Goal: Task Accomplishment & Management: Complete application form

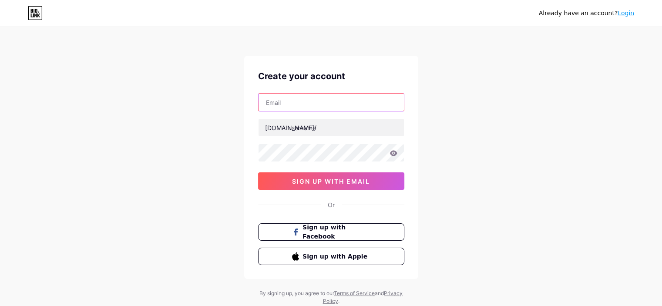
click at [332, 106] on input "text" at bounding box center [331, 102] width 145 height 17
click at [511, 168] on div "Already have an account? Login Create your account [DOMAIN_NAME]/ 0cAFcWeA7ubAp…" at bounding box center [331, 166] width 662 height 333
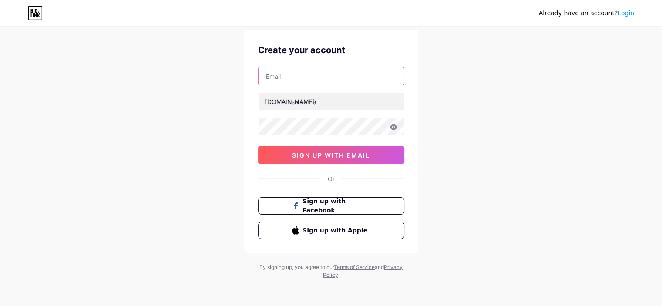
click at [328, 78] on input "text" at bounding box center [331, 75] width 145 height 17
click at [327, 74] on input "text" at bounding box center [331, 75] width 145 height 17
click at [357, 74] on input "[PERSON_NAME][DOMAIN_NAME]" at bounding box center [331, 75] width 145 height 17
click at [358, 74] on input "[PERSON_NAME][DOMAIN_NAME]" at bounding box center [331, 75] width 145 height 17
click at [357, 74] on input "[PERSON_NAME][DOMAIN_NAME]" at bounding box center [331, 75] width 145 height 17
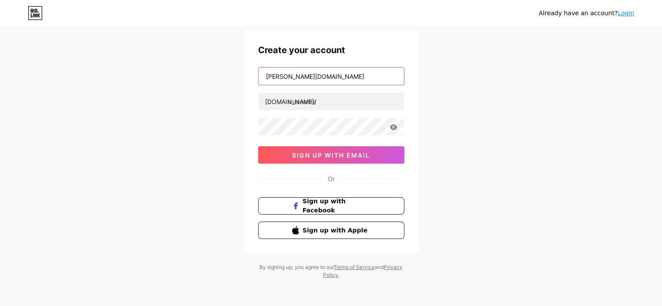
click at [357, 74] on input "[PERSON_NAME][DOMAIN_NAME]" at bounding box center [331, 75] width 145 height 17
click at [358, 75] on input "[PERSON_NAME][DOMAIN_NAME]" at bounding box center [331, 75] width 145 height 17
paste input "@[DOMAIN_NAME]"
type input "[PERSON_NAME][EMAIL_ADDRESS][DOMAIN_NAME]"
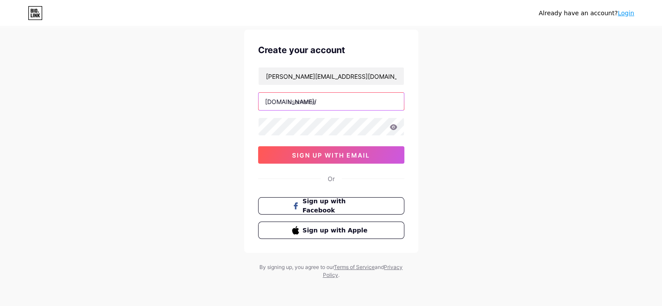
click at [364, 97] on input "text" at bounding box center [331, 101] width 145 height 17
click at [314, 99] on input "abdelazizconsult" at bounding box center [331, 101] width 145 height 17
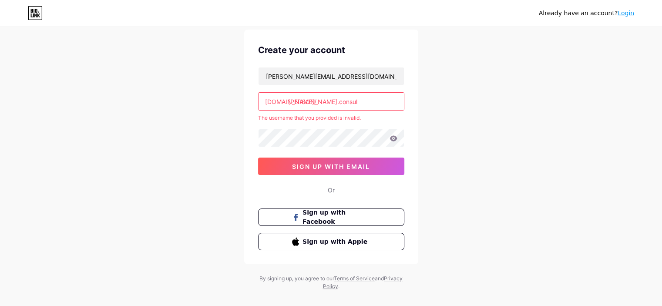
click at [317, 102] on input "[PERSON_NAME].consul" at bounding box center [331, 101] width 145 height 17
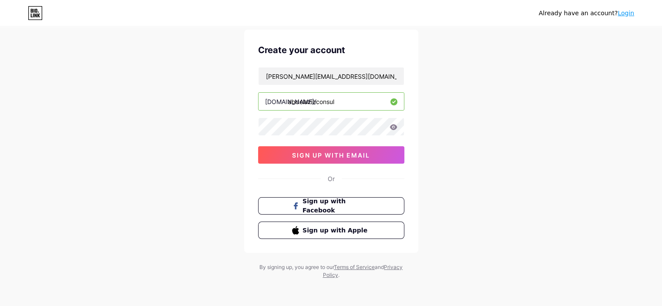
click at [360, 101] on input "abdelazizconsul" at bounding box center [331, 101] width 145 height 17
click at [341, 135] on div "[PERSON_NAME][EMAIL_ADDRESS][DOMAIN_NAME] [DOMAIN_NAME]/ abdelazizconsult 0cAFc…" at bounding box center [331, 115] width 146 height 97
click at [395, 125] on icon at bounding box center [393, 127] width 7 height 6
click at [363, 98] on input "abdelazizconsult" at bounding box center [331, 101] width 145 height 17
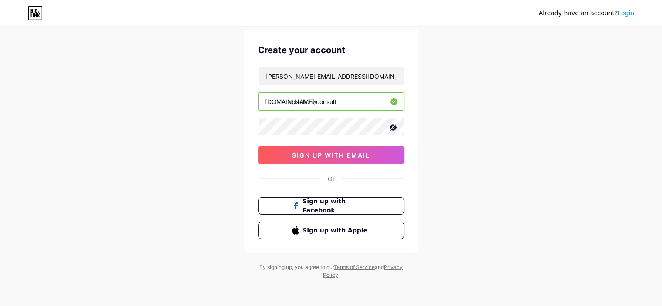
click at [363, 98] on input "abdelazizconsult" at bounding box center [331, 101] width 145 height 17
type input "[PERSON_NAME]"
click at [375, 153] on button "sign up with email" at bounding box center [331, 154] width 146 height 17
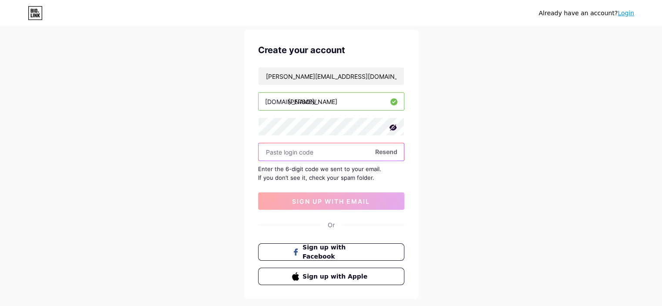
click at [334, 153] on input "text" at bounding box center [331, 151] width 145 height 17
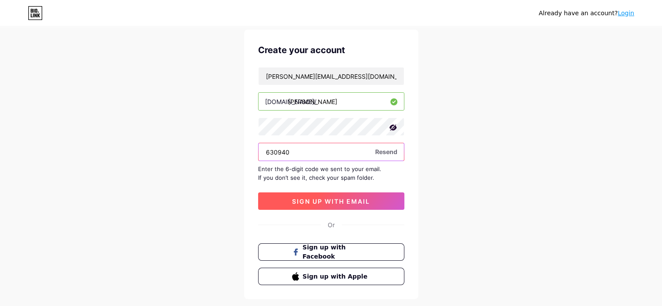
type input "630940"
click at [327, 202] on span "sign up with email" at bounding box center [331, 201] width 78 height 7
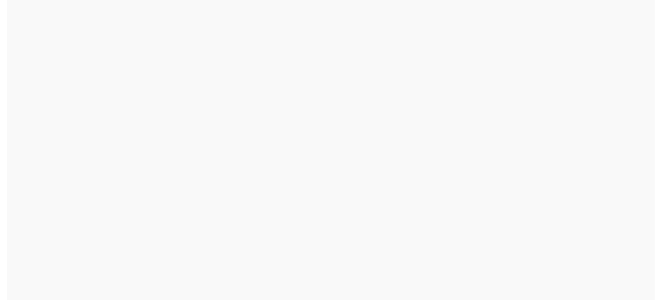
scroll to position [0, 0]
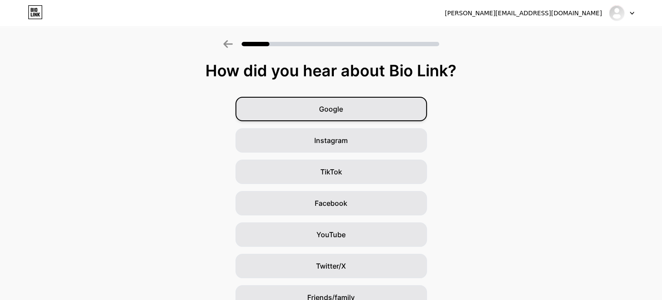
click at [382, 115] on div "Google" at bounding box center [332, 109] width 192 height 24
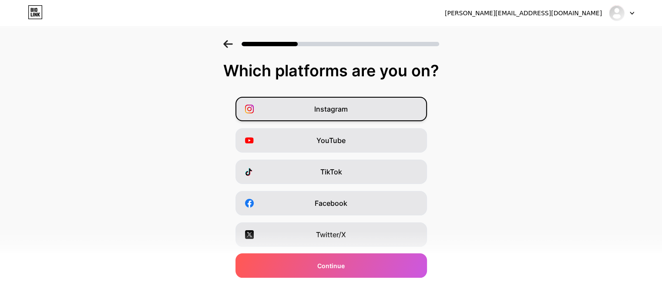
click at [397, 113] on div "Instagram" at bounding box center [332, 109] width 192 height 24
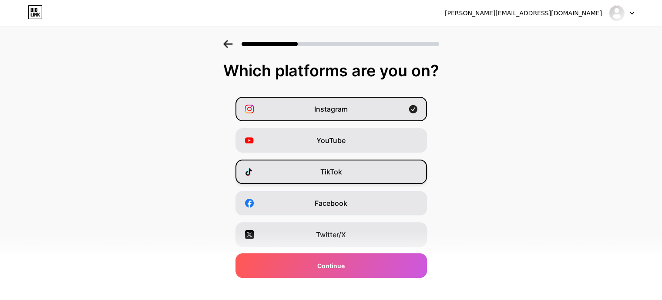
click at [372, 169] on div "TikTok" at bounding box center [332, 171] width 192 height 24
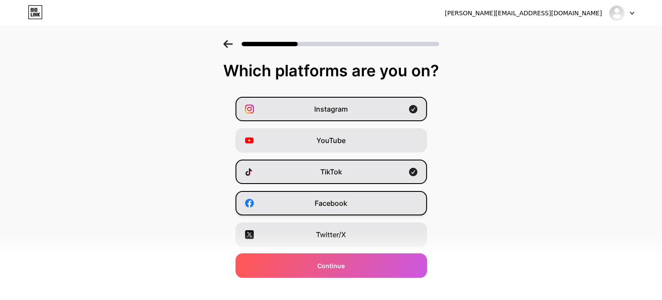
click at [364, 197] on div "Facebook" at bounding box center [332, 203] width 192 height 24
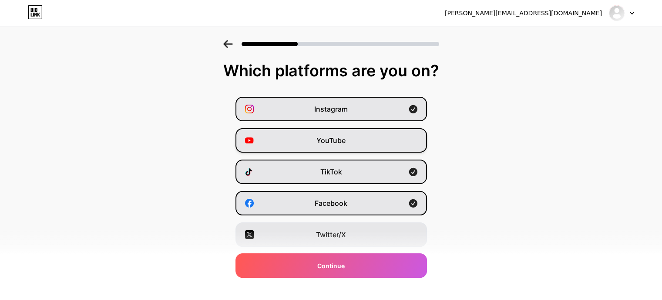
click at [386, 137] on div "YouTube" at bounding box center [332, 140] width 192 height 24
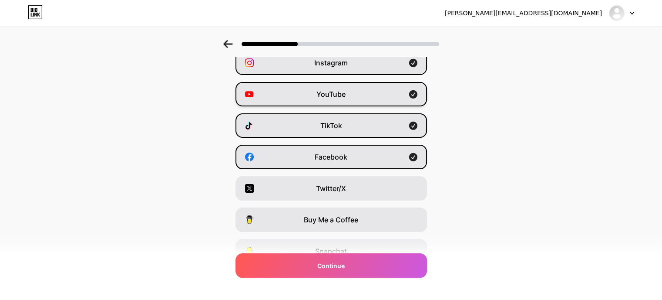
scroll to position [47, 0]
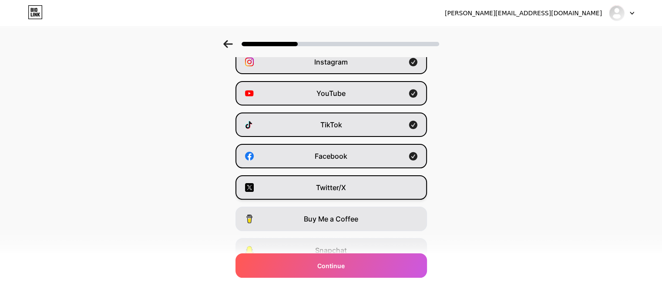
click at [355, 183] on div "Twitter/X" at bounding box center [332, 187] width 192 height 24
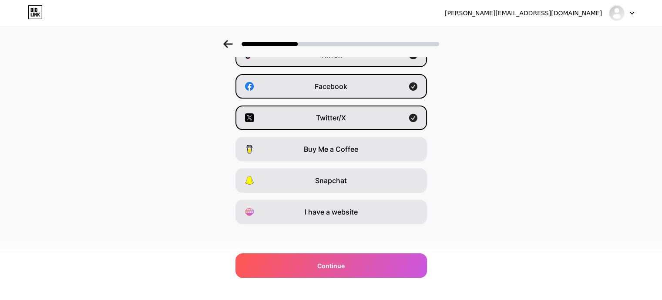
scroll to position [118, 0]
click at [583, 192] on div "Instagram YouTube TikTok Facebook Twitter/X Buy Me a Coffee Snapchat I have a w…" at bounding box center [331, 101] width 654 height 244
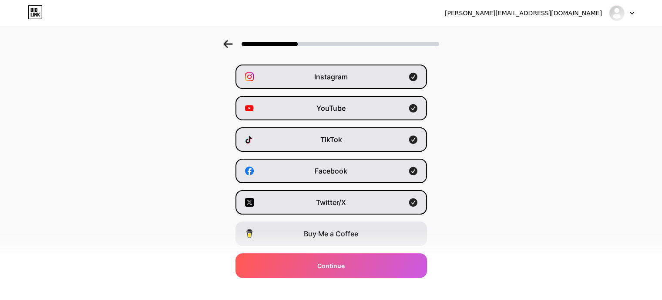
scroll to position [119, 0]
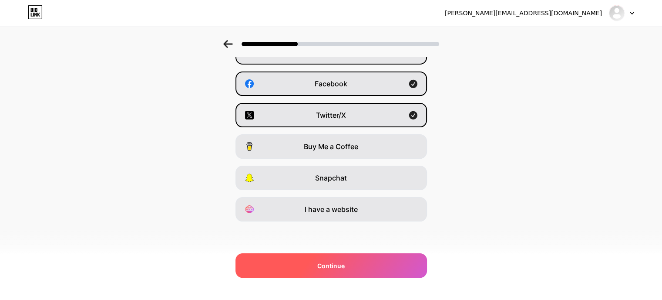
click at [393, 274] on div "Continue" at bounding box center [332, 265] width 192 height 24
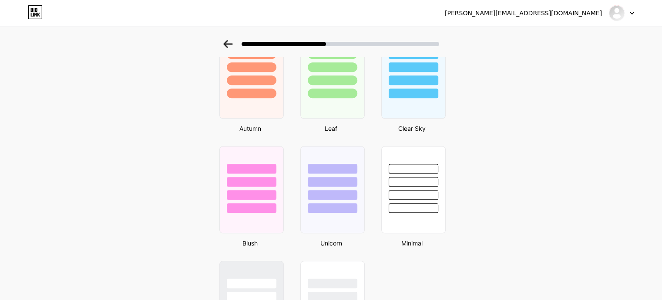
scroll to position [644, 0]
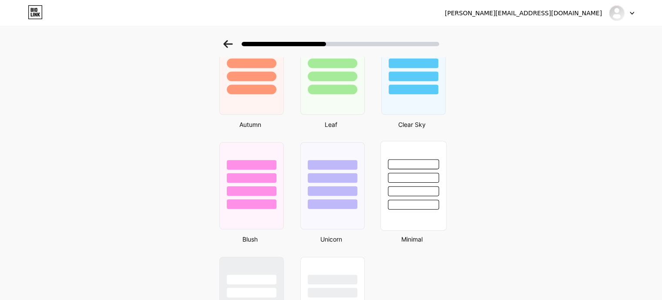
click at [425, 202] on div at bounding box center [413, 204] width 51 height 10
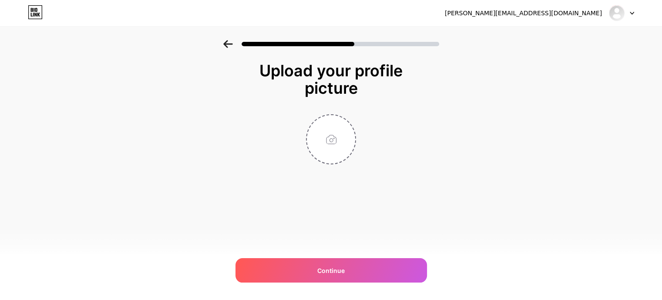
scroll to position [0, 0]
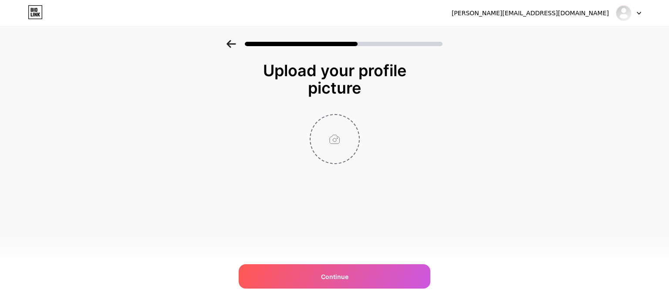
click at [343, 141] on input "file" at bounding box center [334, 139] width 48 height 48
type input "C:\fakepath\photo_٢٠٢٥-٠٩-١٢_١٥-٠١-٣٨.jpg"
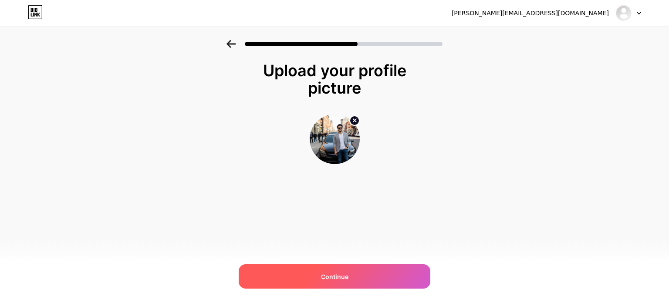
click at [380, 272] on div "Continue" at bounding box center [335, 276] width 192 height 24
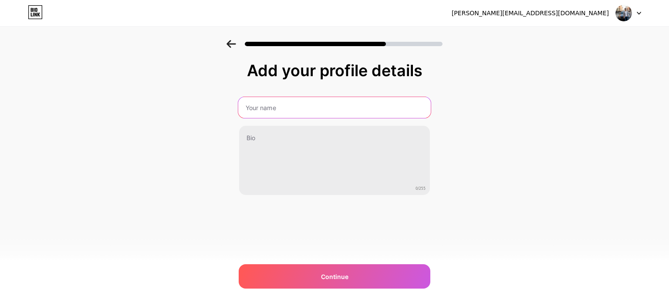
click at [385, 111] on input "text" at bounding box center [334, 107] width 192 height 21
type input "[PERSON_NAME]"
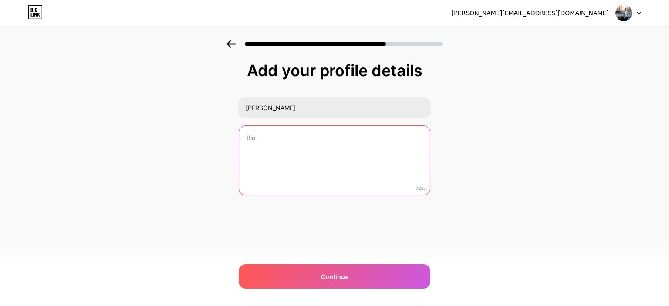
click at [398, 130] on textarea at bounding box center [334, 161] width 191 height 70
paste textarea "Helping entrepreneurs set up companies & fix dropshipping payment gateways (Sho…"
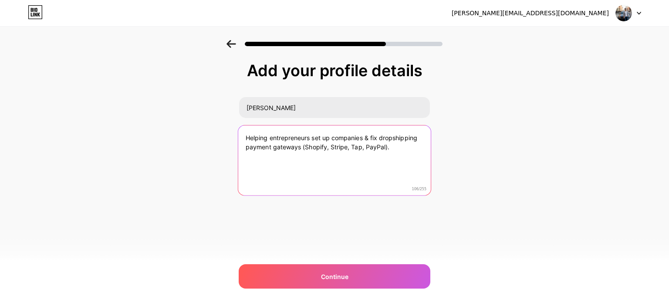
click at [326, 143] on textarea "Helping entrepreneurs set up companies & fix dropshipping payment gateways (Sho…" at bounding box center [334, 160] width 192 height 71
click at [376, 150] on textarea "Helping entrepreneurs set up companies & fix dropshipping payment gateways (Sho…" at bounding box center [334, 160] width 192 height 71
paste textarea "Entrepreneur & consultant helping business owners launch and scale their online…"
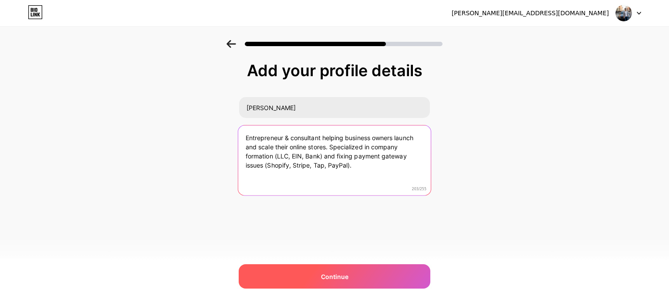
type textarea "Entrepreneur & consultant helping business owners launch and scale their online…"
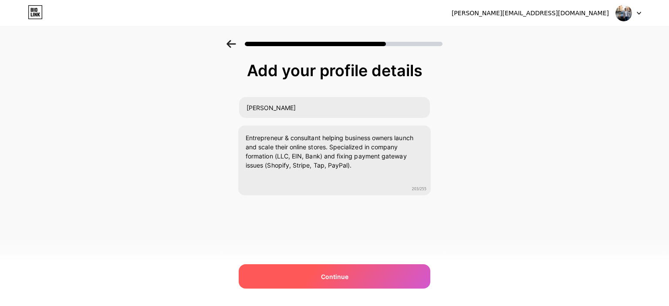
click at [376, 277] on div "Continue" at bounding box center [335, 276] width 192 height 24
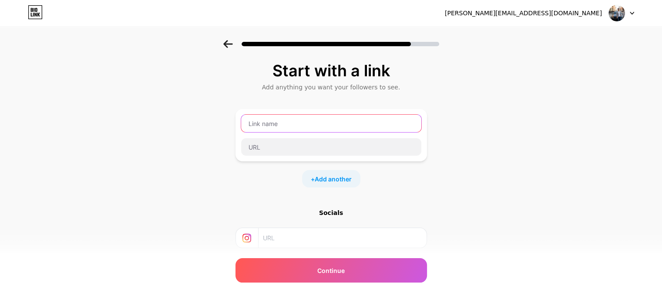
click at [328, 125] on input "text" at bounding box center [331, 123] width 180 height 17
click at [345, 124] on input "text" at bounding box center [331, 123] width 180 height 17
type input "Book Consultation"
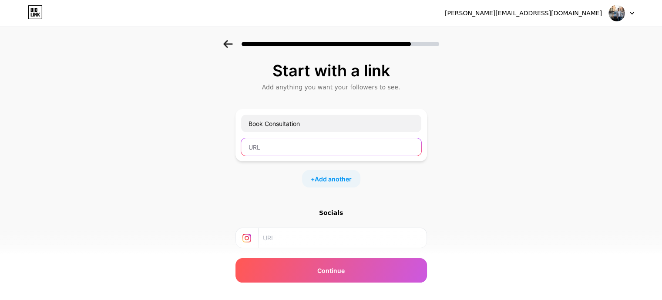
click at [344, 148] on input "text" at bounding box center [331, 146] width 180 height 17
paste input "[URL][DOMAIN_NAME][PERSON_NAME]"
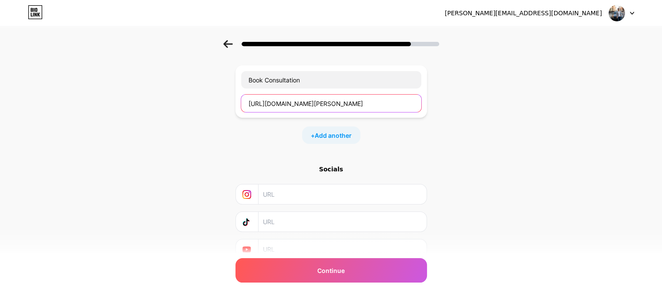
type input "[URL][DOMAIN_NAME][PERSON_NAME]"
click at [358, 138] on div "+ Add another" at bounding box center [331, 134] width 58 height 17
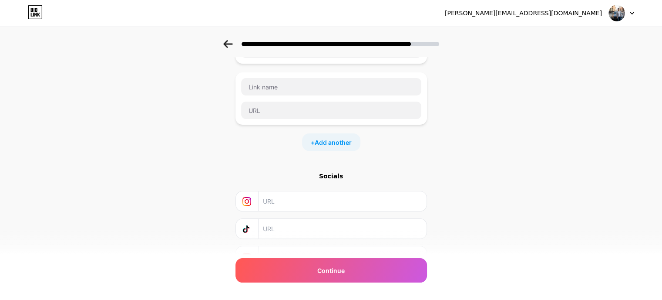
scroll to position [0, 0]
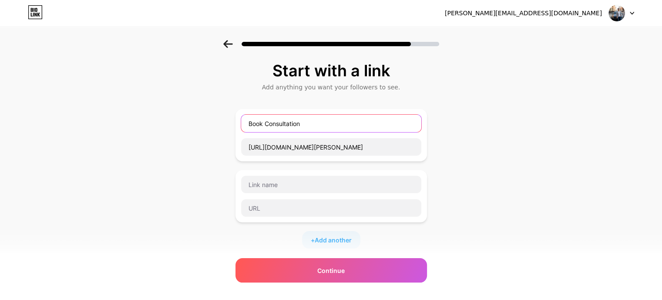
click at [320, 123] on input "Book Consultation" at bounding box center [331, 123] width 180 height 17
paste input "Dropshipping Consultation"
type input "Dropshipping Consultation"
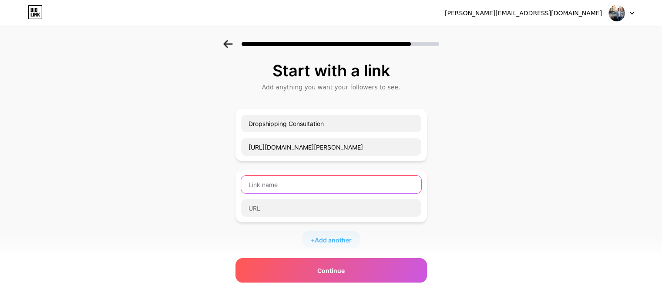
click at [334, 188] on input "text" at bounding box center [331, 183] width 180 height 17
click at [339, 190] on input "text" at bounding box center [331, 183] width 180 height 17
click at [345, 181] on input "text" at bounding box center [331, 183] width 180 height 17
paste input "Company Setup"
type input "Company Setup"
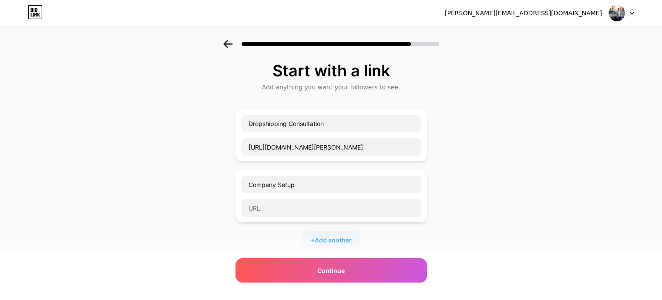
click at [308, 199] on div at bounding box center [331, 208] width 181 height 18
click at [309, 203] on input "text" at bounding box center [331, 207] width 180 height 17
paste input "[URL][DOMAIN_NAME][PERSON_NAME]"
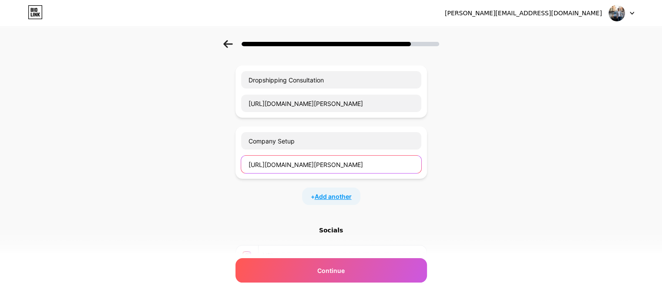
type input "[URL][DOMAIN_NAME][PERSON_NAME]"
click at [321, 195] on span "Add another" at bounding box center [333, 196] width 37 height 9
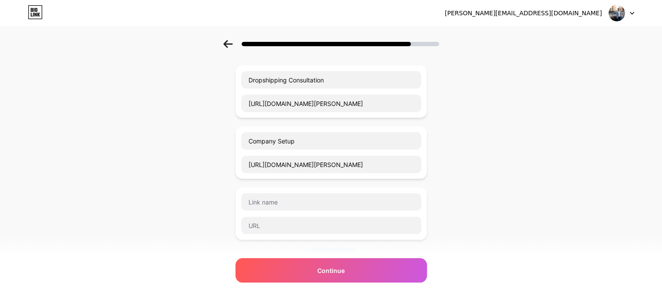
scroll to position [174, 0]
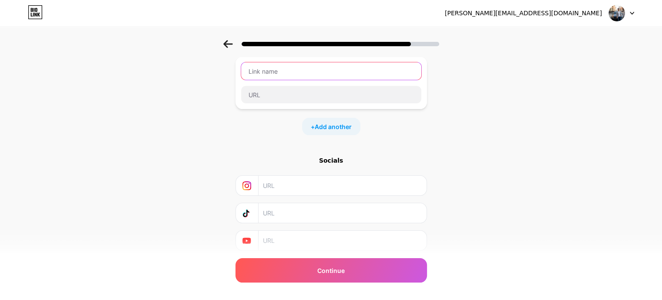
click at [345, 75] on input "text" at bounding box center [331, 70] width 180 height 17
paste input "Winning Product Consultation"
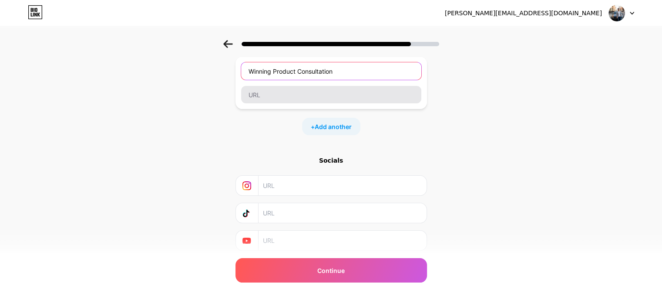
type input "Winning Product Consultation"
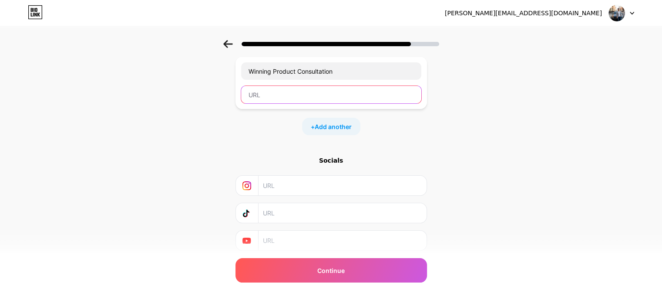
click at [324, 92] on input "text" at bounding box center [331, 94] width 180 height 17
click at [365, 97] on input "text" at bounding box center [331, 94] width 180 height 17
paste input "[URL][DOMAIN_NAME][PERSON_NAME]"
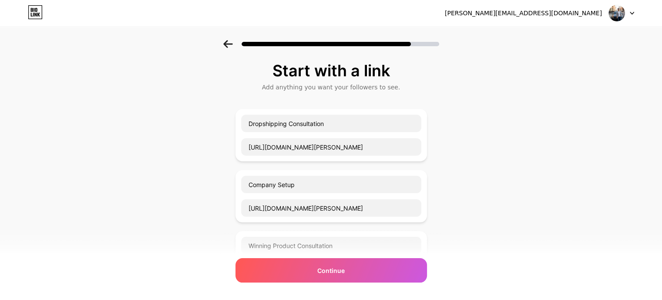
scroll to position [131, 0]
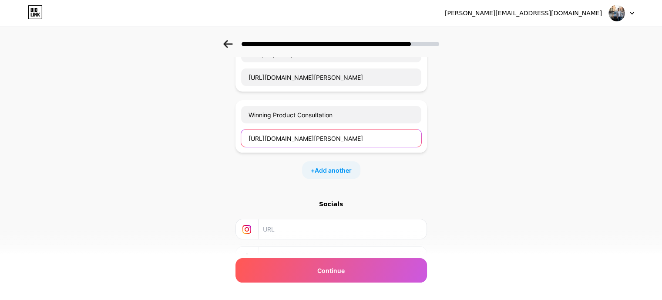
type input "[URL][DOMAIN_NAME][PERSON_NAME]"
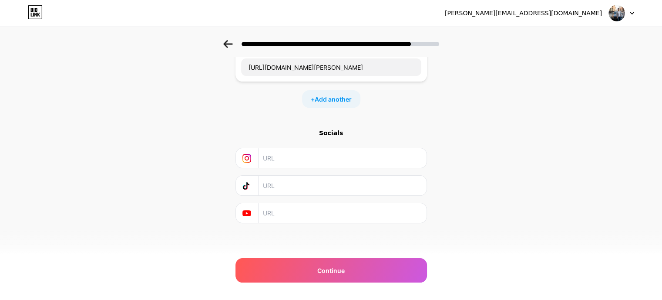
click at [340, 159] on input "text" at bounding box center [342, 158] width 158 height 20
click at [331, 175] on input "text" at bounding box center [342, 185] width 158 height 20
click at [367, 148] on input "text" at bounding box center [342, 158] width 158 height 20
click at [367, 160] on input "text" at bounding box center [342, 158] width 158 height 20
click at [312, 153] on input "text" at bounding box center [342, 158] width 158 height 20
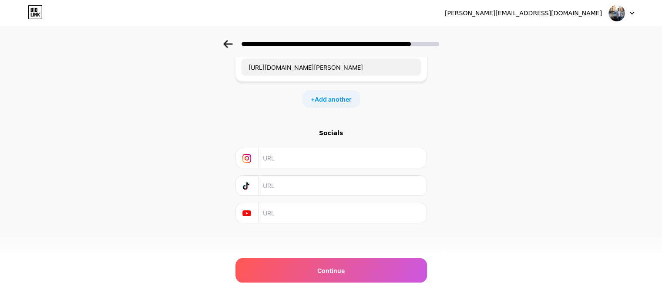
paste input "[URL][DOMAIN_NAME]"
type input "[URL][DOMAIN_NAME]"
click at [341, 182] on input "text" at bounding box center [342, 185] width 158 height 20
drag, startPoint x: 523, startPoint y: 12, endPoint x: 603, endPoint y: 19, distance: 80.0
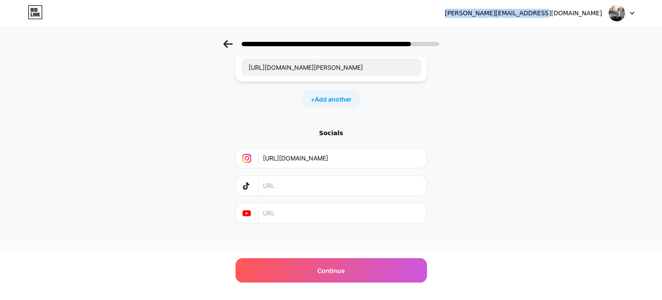
click at [603, 19] on div "[PERSON_NAME][EMAIL_ADDRESS][DOMAIN_NAME]" at bounding box center [539, 13] width 189 height 16
copy div "[PERSON_NAME][EMAIL_ADDRESS][DOMAIN_NAME]"
click at [319, 189] on input "text" at bounding box center [342, 185] width 158 height 20
paste input "[DOMAIN_NAME][URL]"
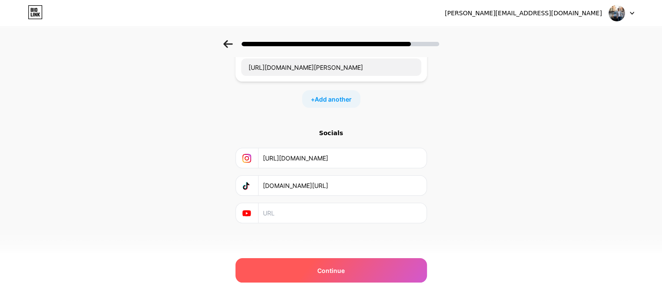
type input "[DOMAIN_NAME][URL]"
click at [382, 269] on div "Continue" at bounding box center [332, 270] width 192 height 24
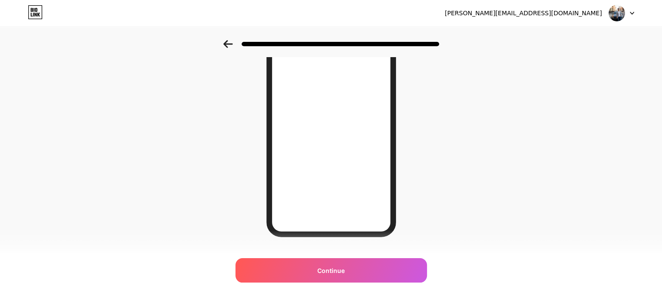
scroll to position [138, 0]
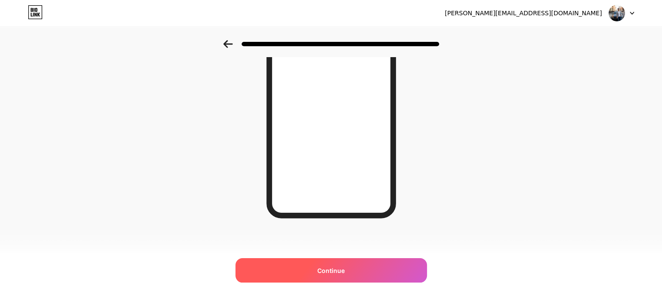
click at [345, 270] on span "Continue" at bounding box center [330, 270] width 27 height 9
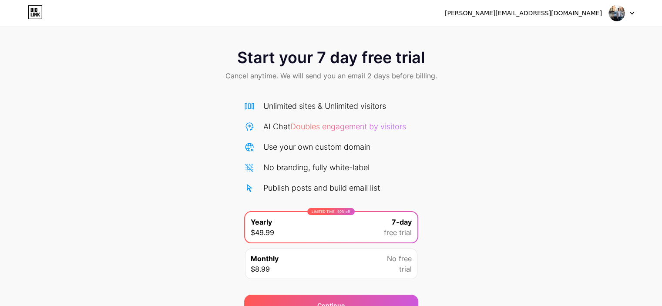
scroll to position [44, 0]
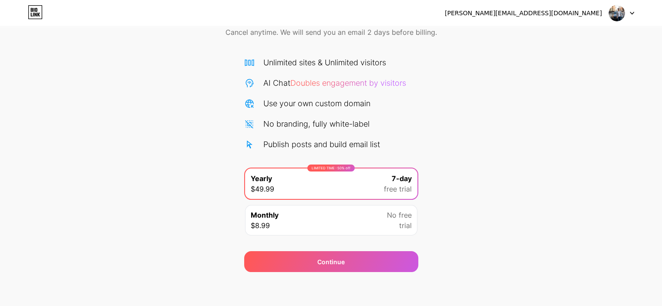
click at [475, 209] on div "Start your 7 day free trial Cancel anytime. We will send you an email 2 days be…" at bounding box center [331, 135] width 662 height 276
click at [365, 223] on div "Monthly $8.99 No free trial" at bounding box center [331, 220] width 172 height 30
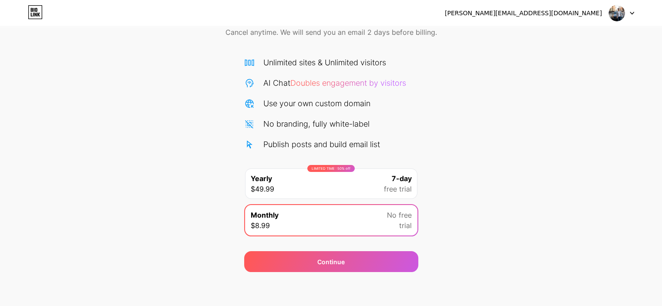
click at [390, 175] on div "7-day free trial" at bounding box center [398, 183] width 28 height 21
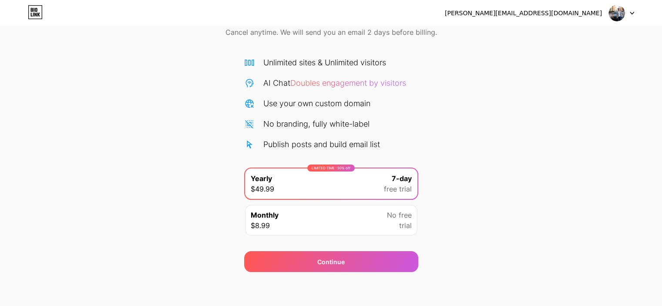
click at [612, 13] on img at bounding box center [617, 13] width 17 height 17
click at [428, 121] on div "Start your 7 day free trial Cancel anytime. We will send you an email 2 days be…" at bounding box center [331, 135] width 662 height 276
click at [33, 12] on icon at bounding box center [35, 12] width 15 height 14
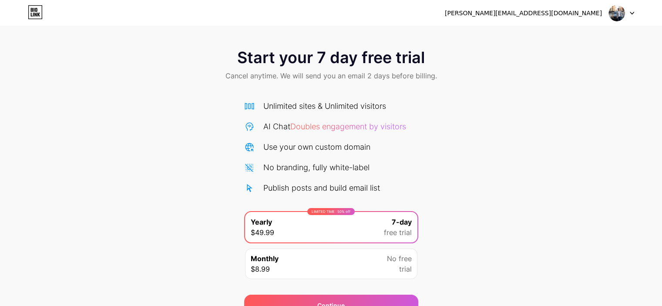
click at [623, 7] on img at bounding box center [617, 13] width 17 height 17
click at [630, 10] on div at bounding box center [621, 13] width 25 height 16
click at [623, 12] on img at bounding box center [617, 13] width 17 height 17
click at [583, 12] on div "[PERSON_NAME][EMAIL_ADDRESS][DOMAIN_NAME]" at bounding box center [523, 13] width 157 height 9
click at [38, 9] on icon at bounding box center [35, 12] width 15 height 14
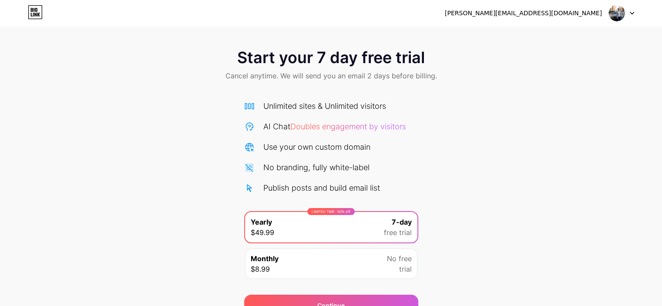
click at [620, 12] on img at bounding box center [617, 13] width 17 height 17
click at [551, 30] on li "Logout" at bounding box center [580, 36] width 108 height 24
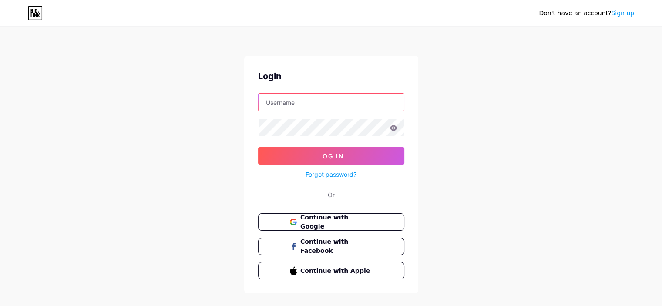
type input "[PERSON_NAME][EMAIL_ADDRESS][DOMAIN_NAME]"
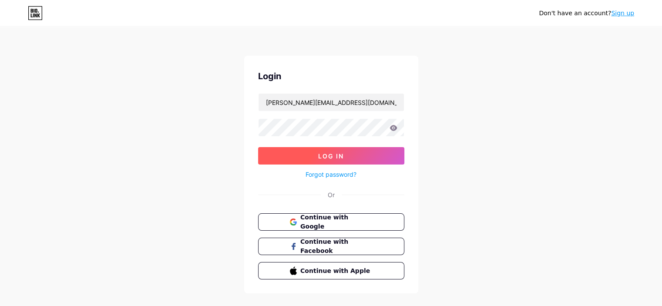
click at [373, 152] on button "Log In" at bounding box center [331, 155] width 146 height 17
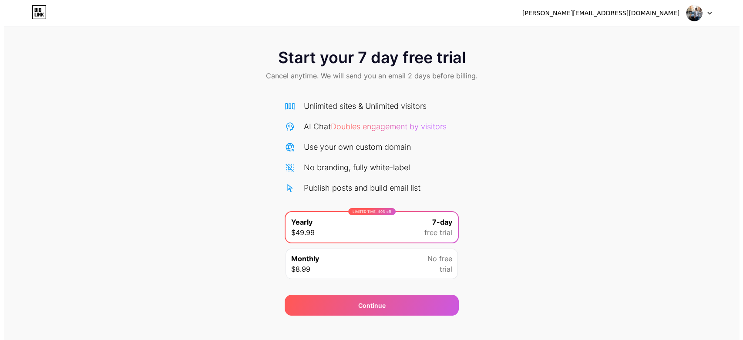
scroll to position [10, 0]
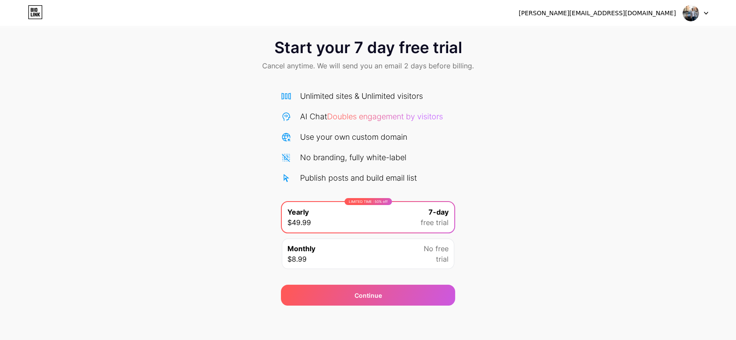
click at [384, 250] on div "Monthly $8.99 No free trial" at bounding box center [368, 254] width 172 height 30
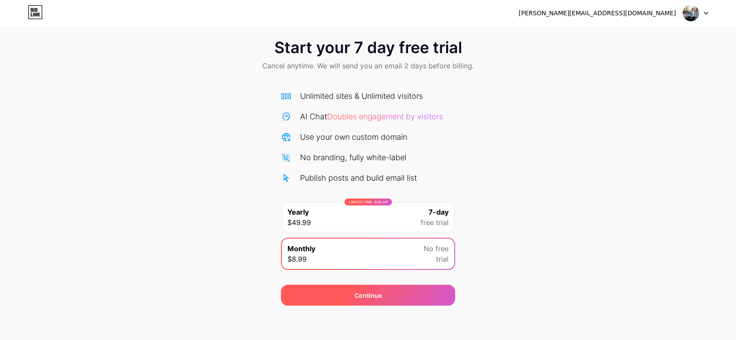
click at [394, 293] on div "Continue" at bounding box center [368, 295] width 174 height 21
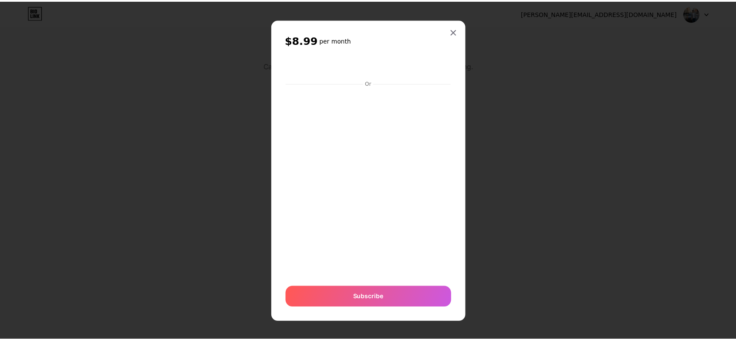
scroll to position [1, 0]
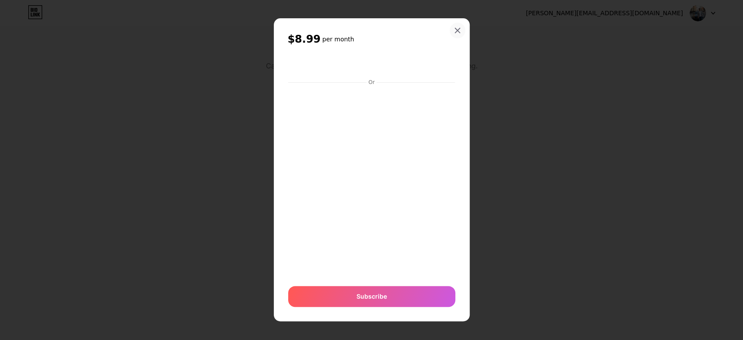
click at [455, 27] on icon at bounding box center [457, 30] width 7 height 7
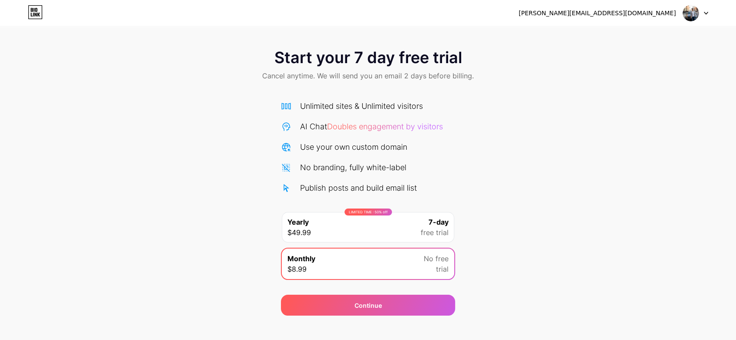
scroll to position [10, 0]
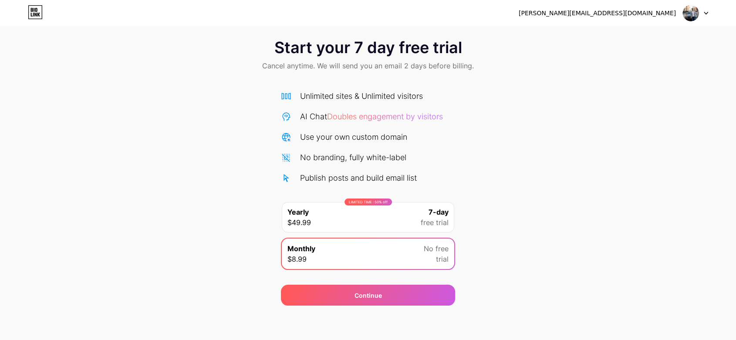
click at [662, 14] on div at bounding box center [695, 13] width 25 height 16
click at [637, 31] on li "Logout" at bounding box center [654, 36] width 108 height 24
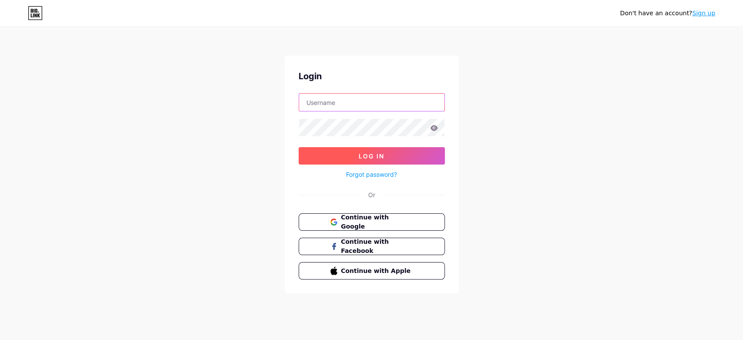
type input "[PERSON_NAME][EMAIL_ADDRESS][DOMAIN_NAME]"
click at [413, 156] on button "Log In" at bounding box center [372, 155] width 146 height 17
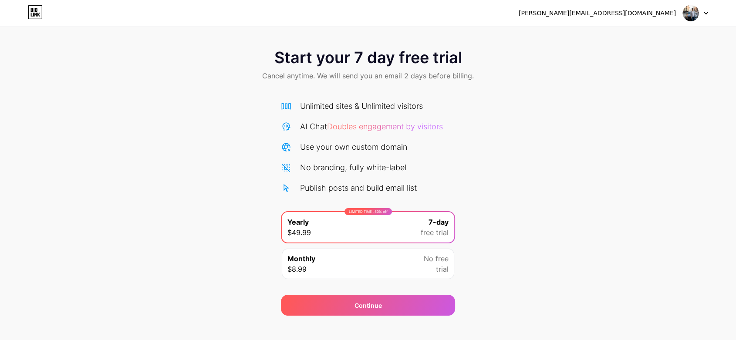
click at [341, 77] on span "Cancel anytime. We will send you an email 2 days before billing." at bounding box center [368, 76] width 212 height 10
click at [437, 77] on span "Cancel anytime. We will send you an email 2 days before billing." at bounding box center [368, 76] width 212 height 10
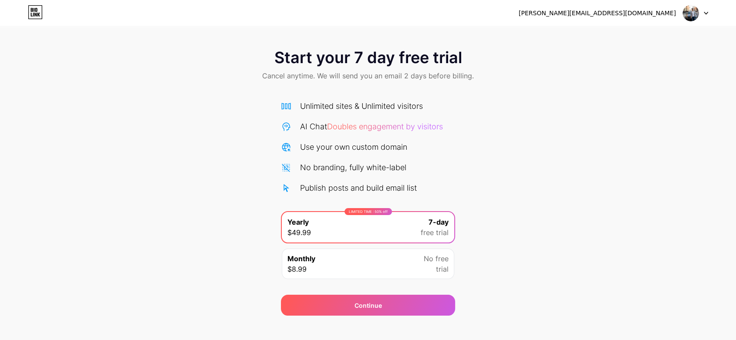
scroll to position [10, 0]
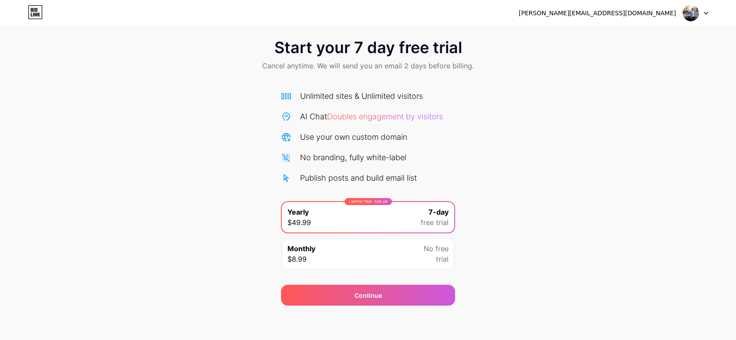
click at [698, 16] on img at bounding box center [690, 13] width 17 height 17
click at [631, 37] on li "Logout" at bounding box center [654, 36] width 108 height 24
